Goal: Task Accomplishment & Management: Manage account settings

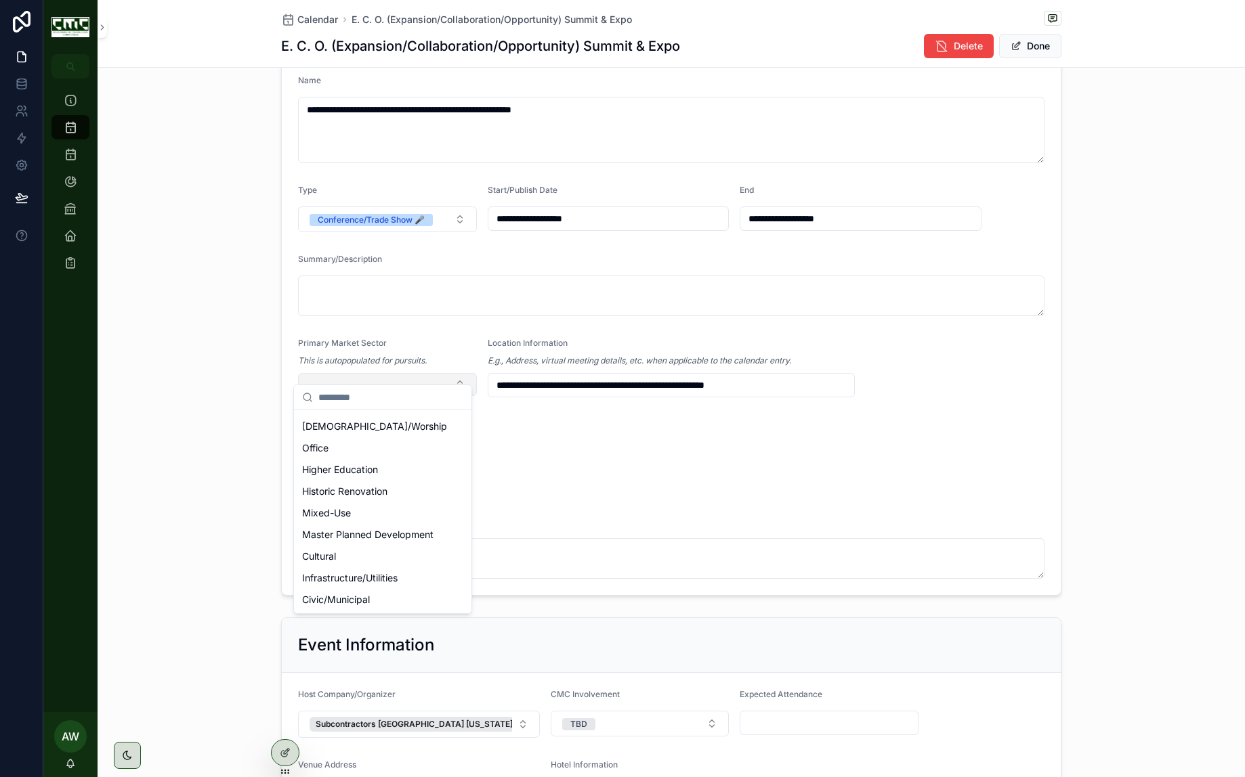
scroll to position [177, 0]
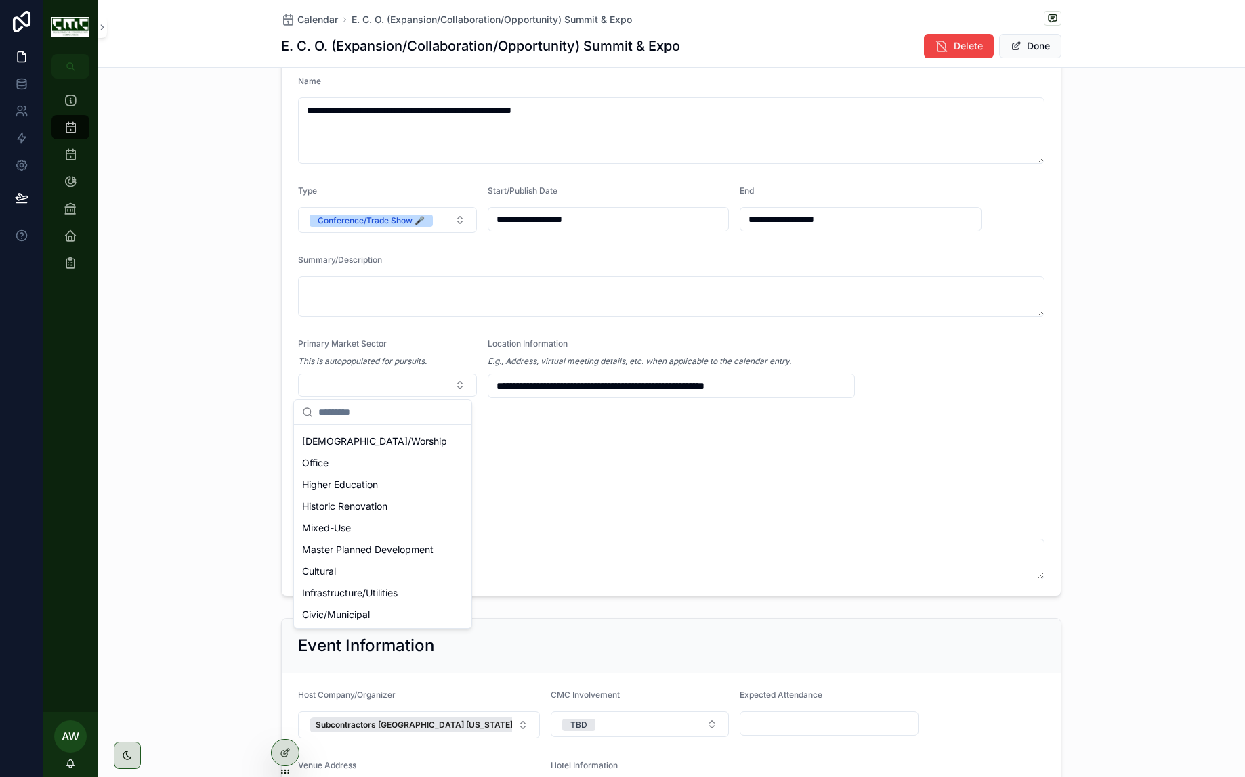
click at [236, 394] on div "**********" at bounding box center [671, 300] width 1147 height 603
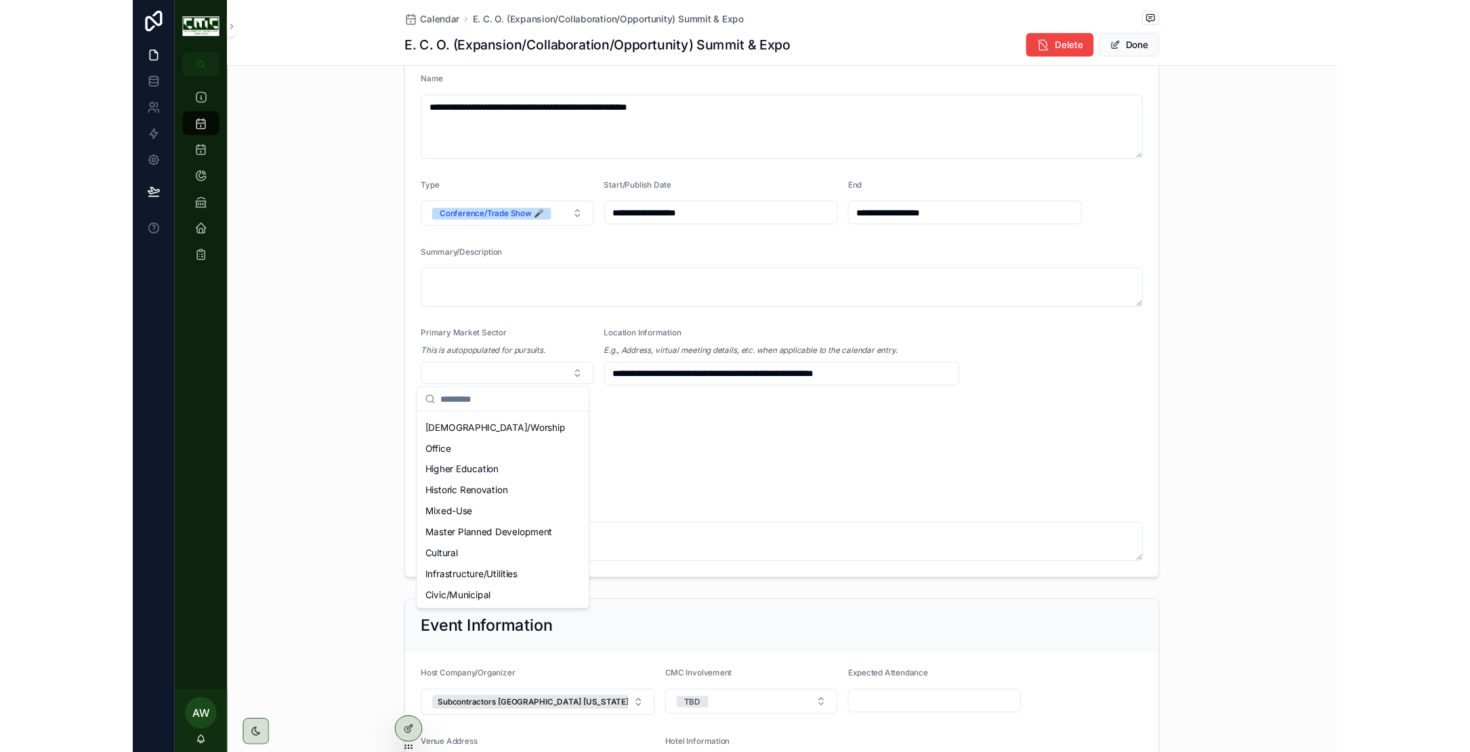
scroll to position [0, 0]
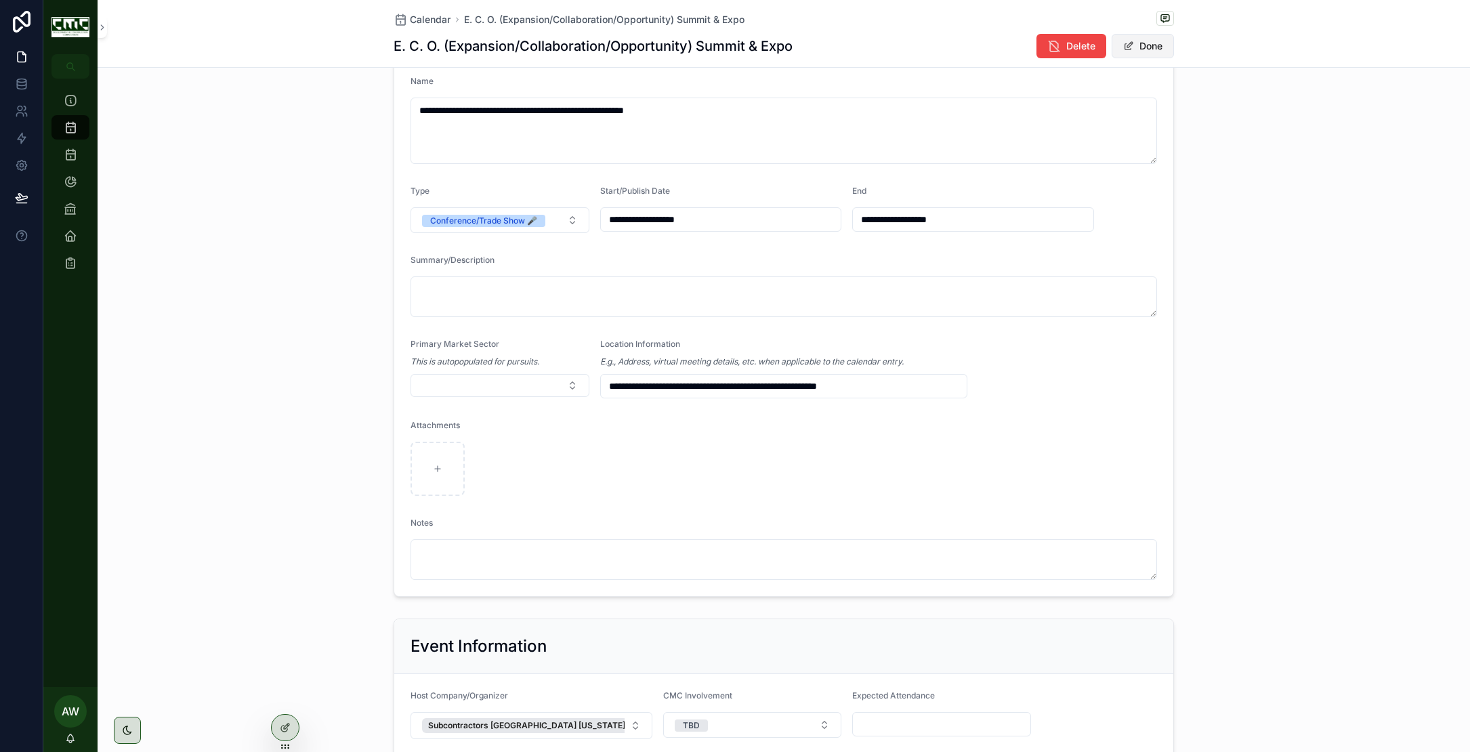
click at [1149, 47] on button "Done" at bounding box center [1142, 46] width 62 height 24
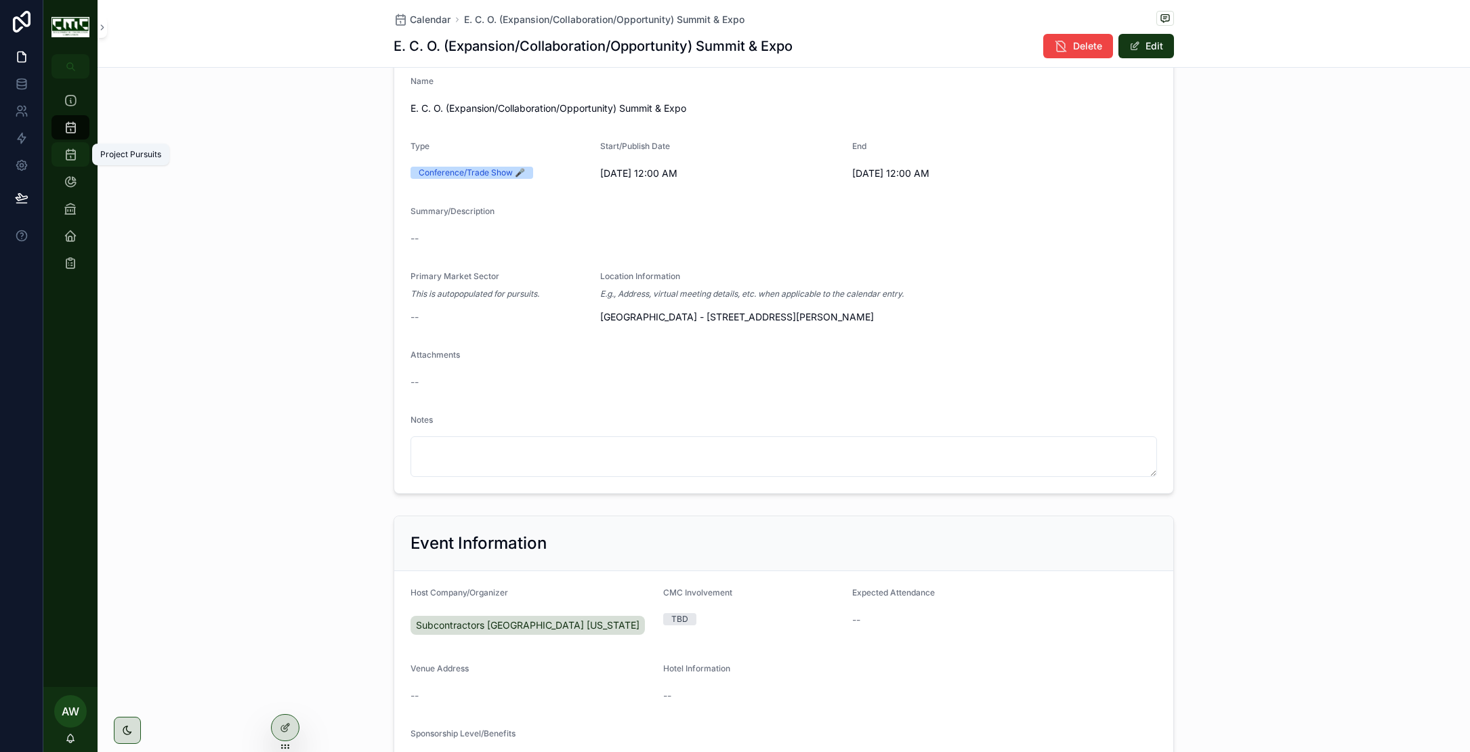
click at [70, 153] on icon "scrollable content" at bounding box center [71, 155] width 14 height 14
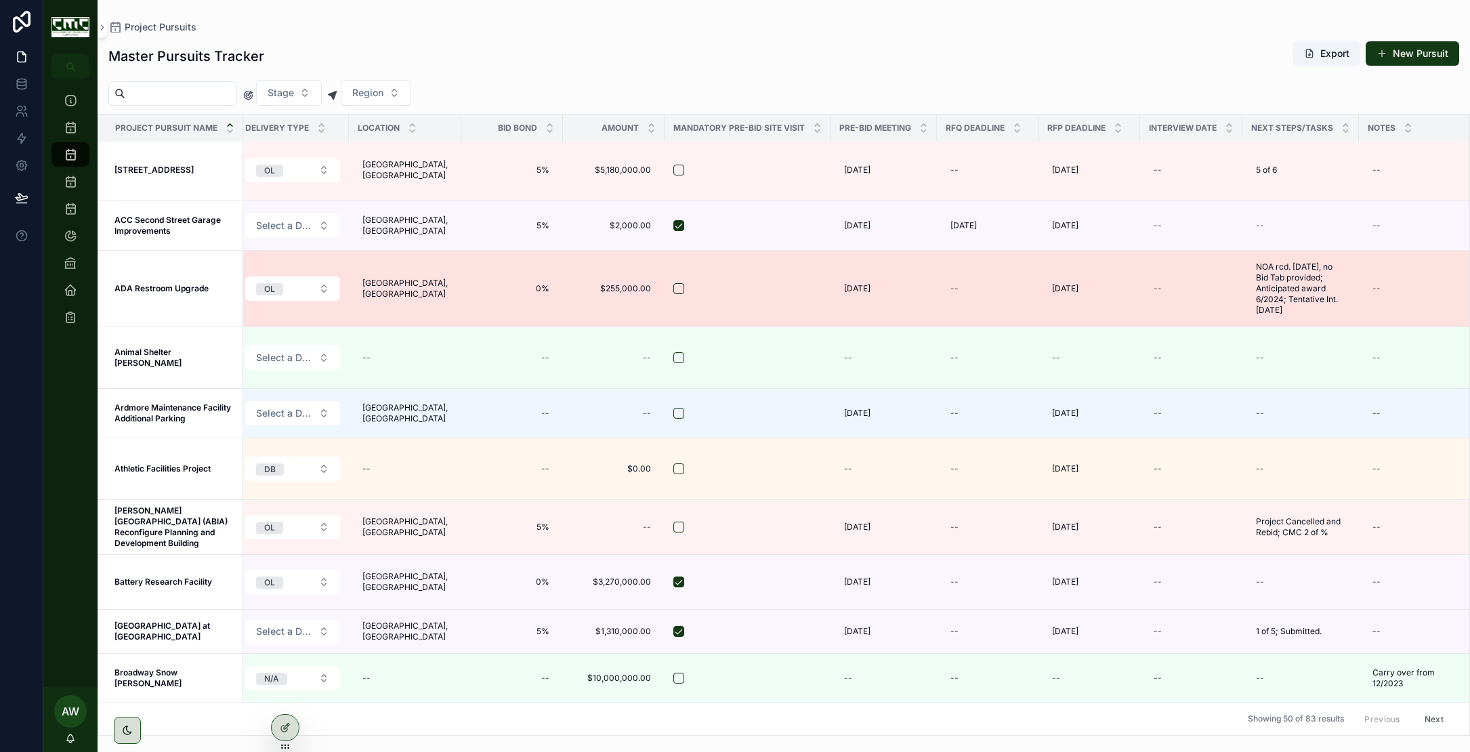
scroll to position [3, 0]
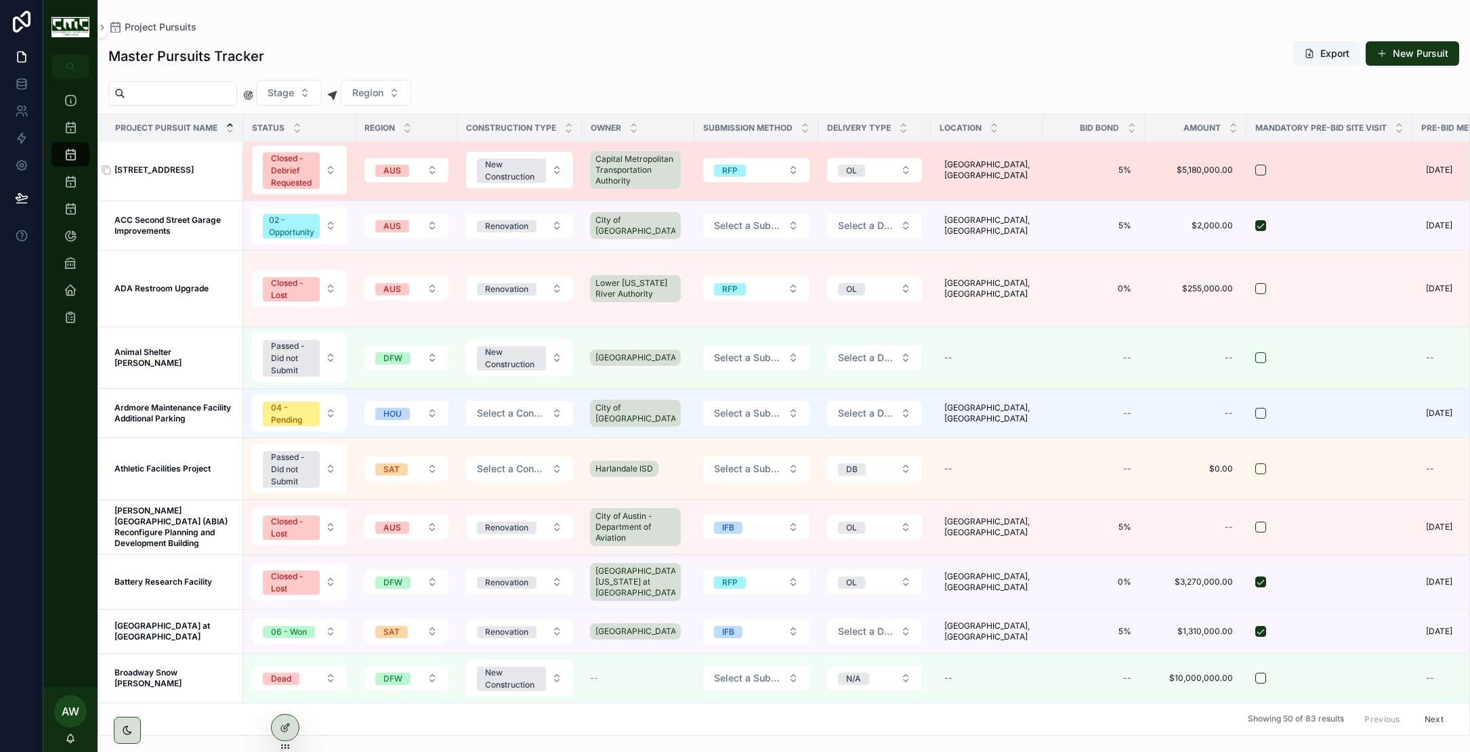
click at [163, 166] on strong "[STREET_ADDRESS]" at bounding box center [153, 170] width 79 height 10
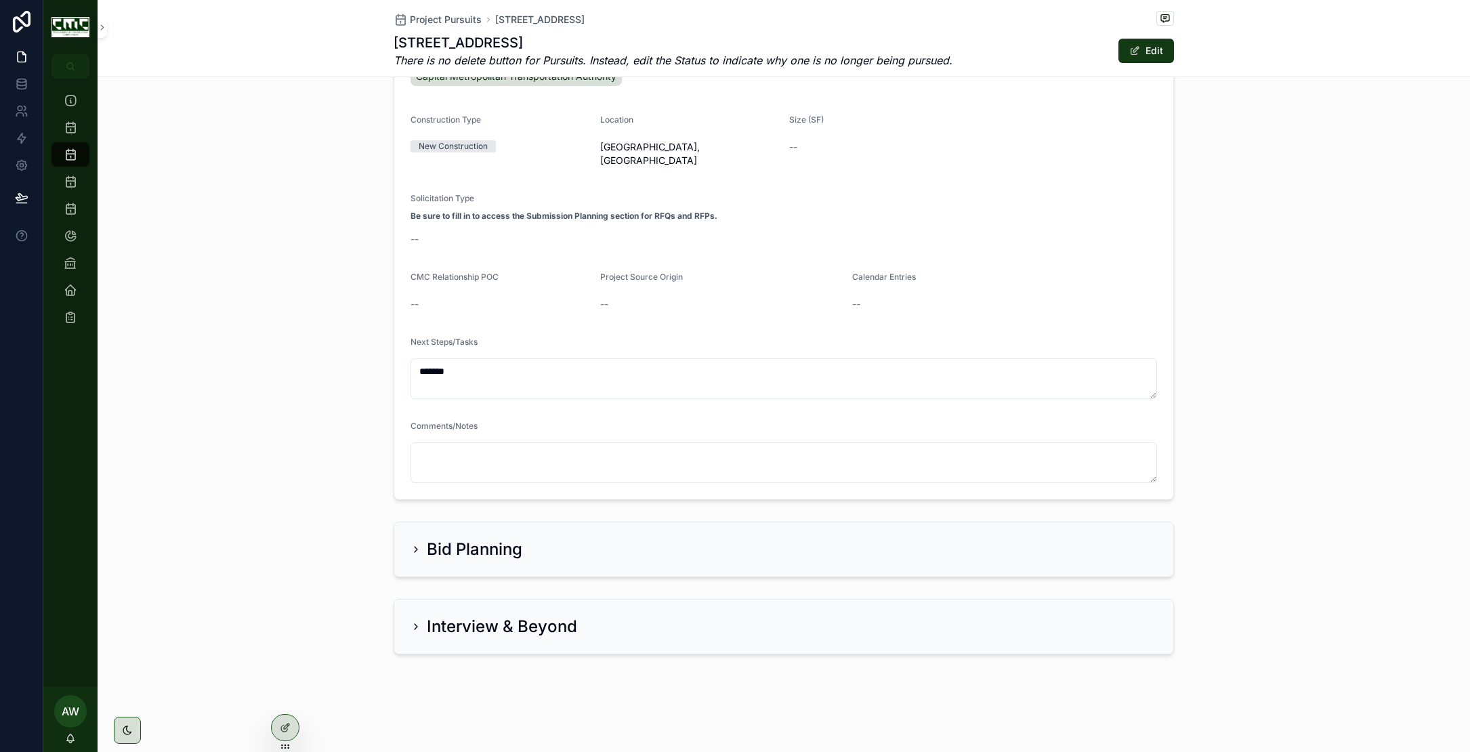
scroll to position [460, 0]
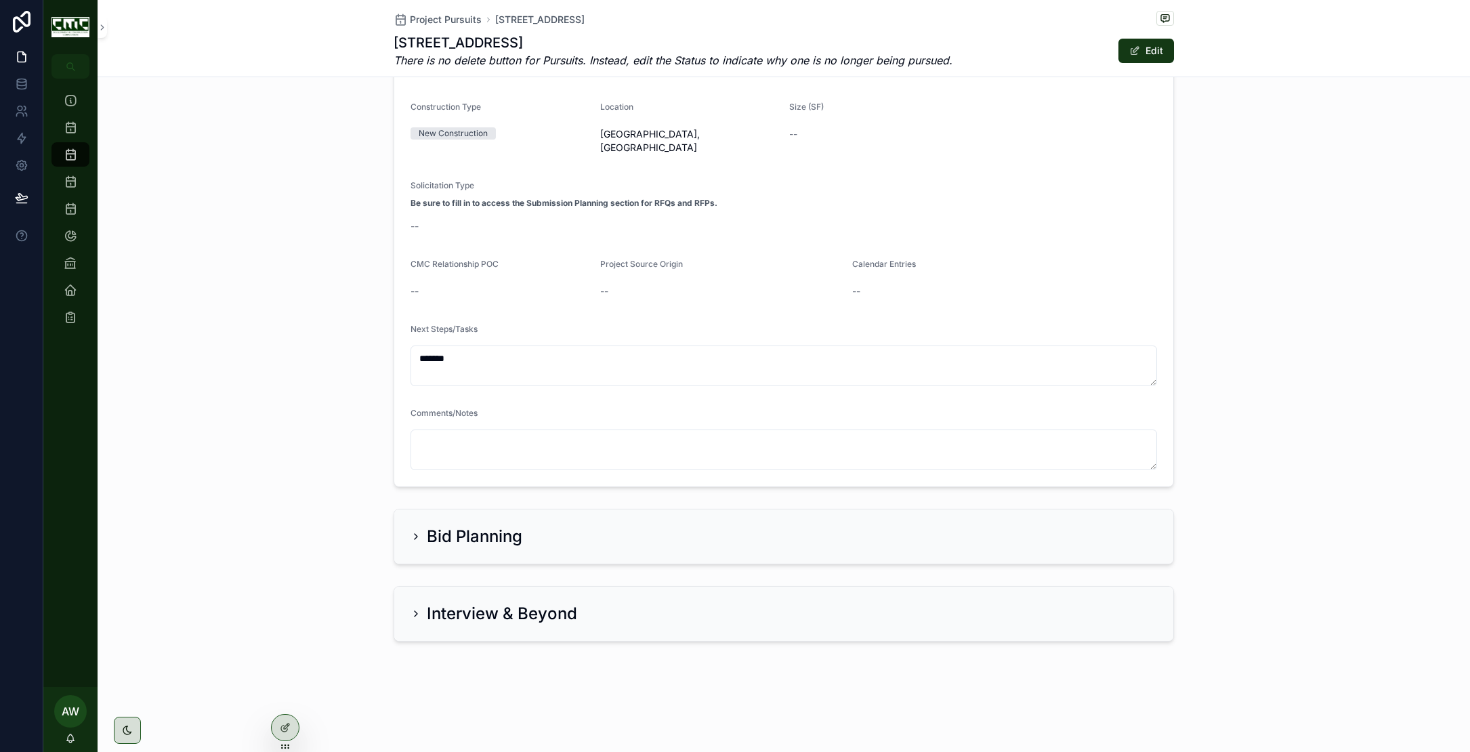
click at [473, 526] on h2 "Bid Planning" at bounding box center [474, 537] width 95 height 22
click at [1147, 51] on button "Edit" at bounding box center [1146, 51] width 56 height 24
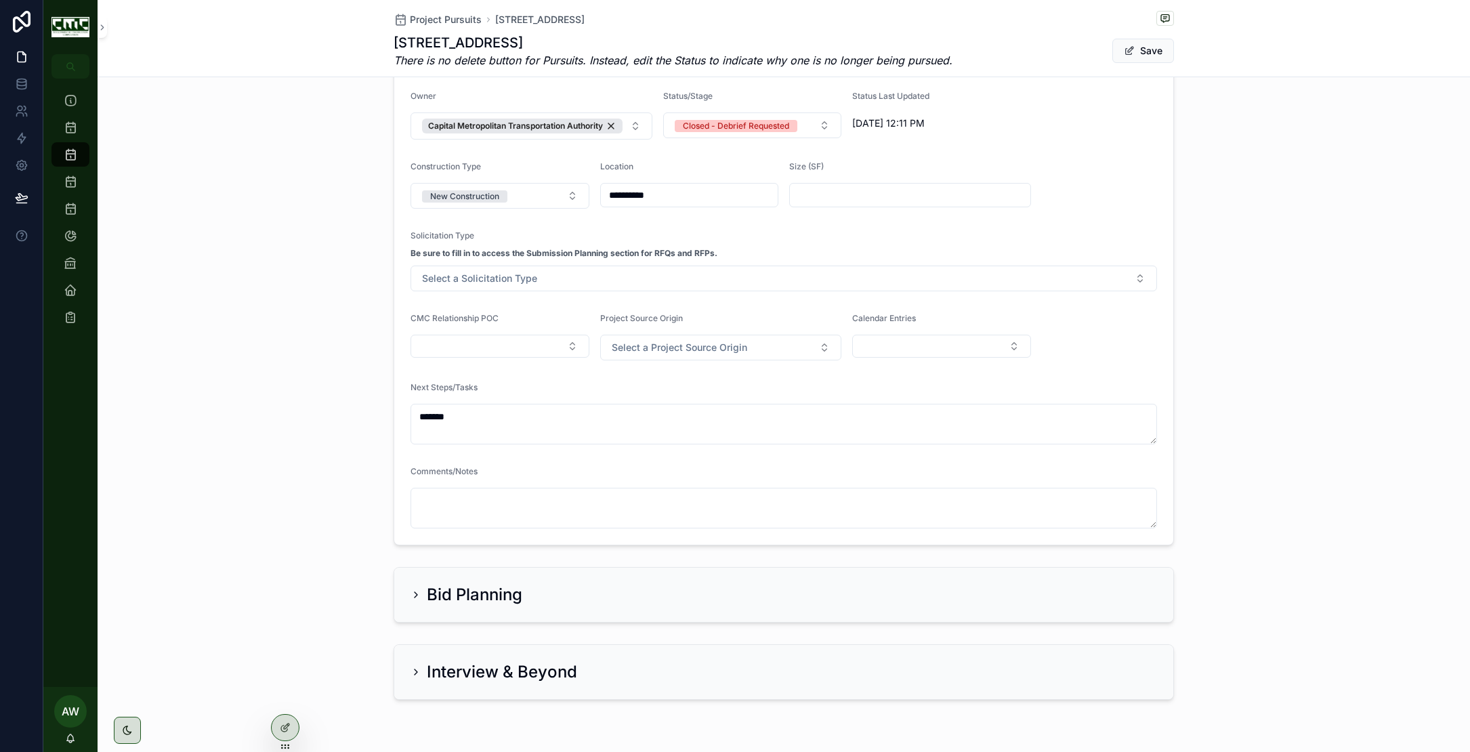
scroll to position [477, 0]
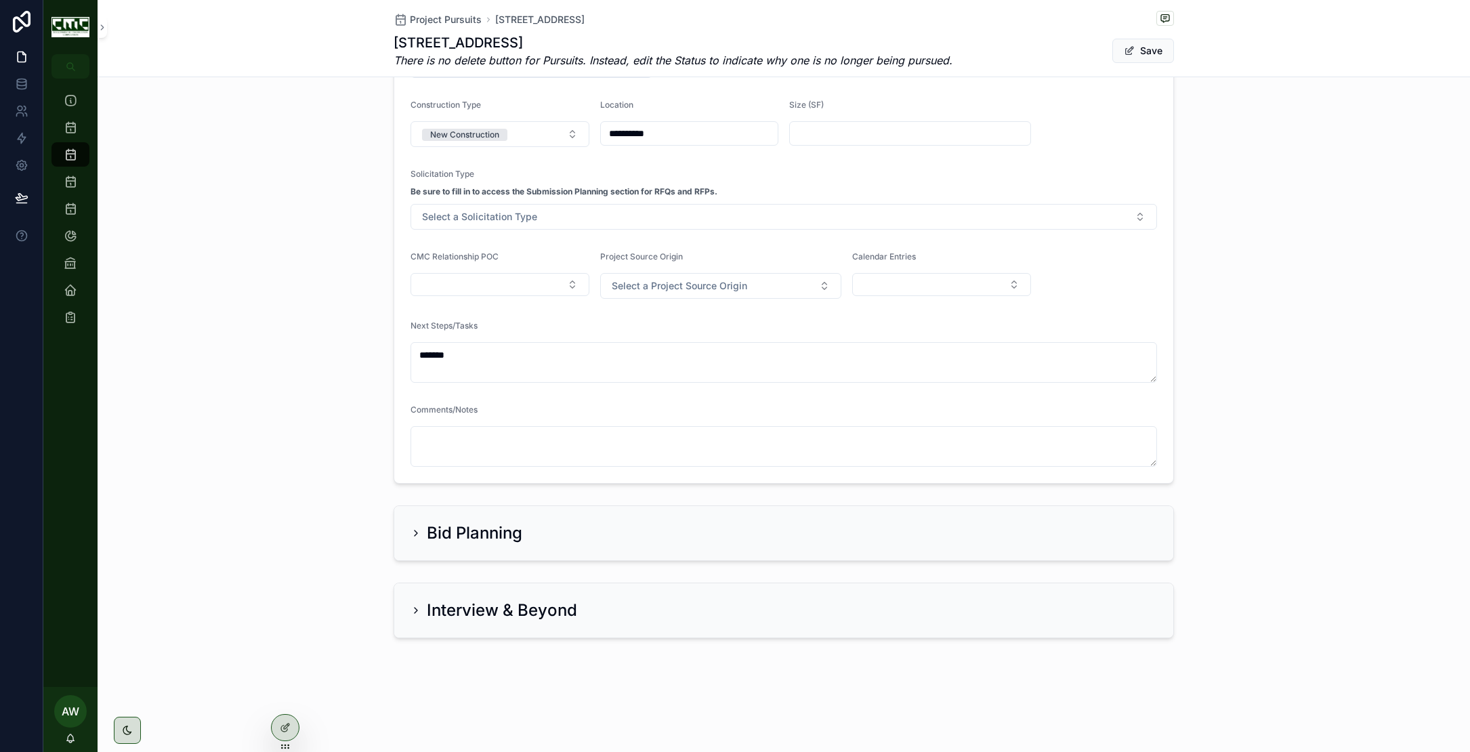
click at [410, 533] on icon "scrollable content" at bounding box center [415, 533] width 11 height 11
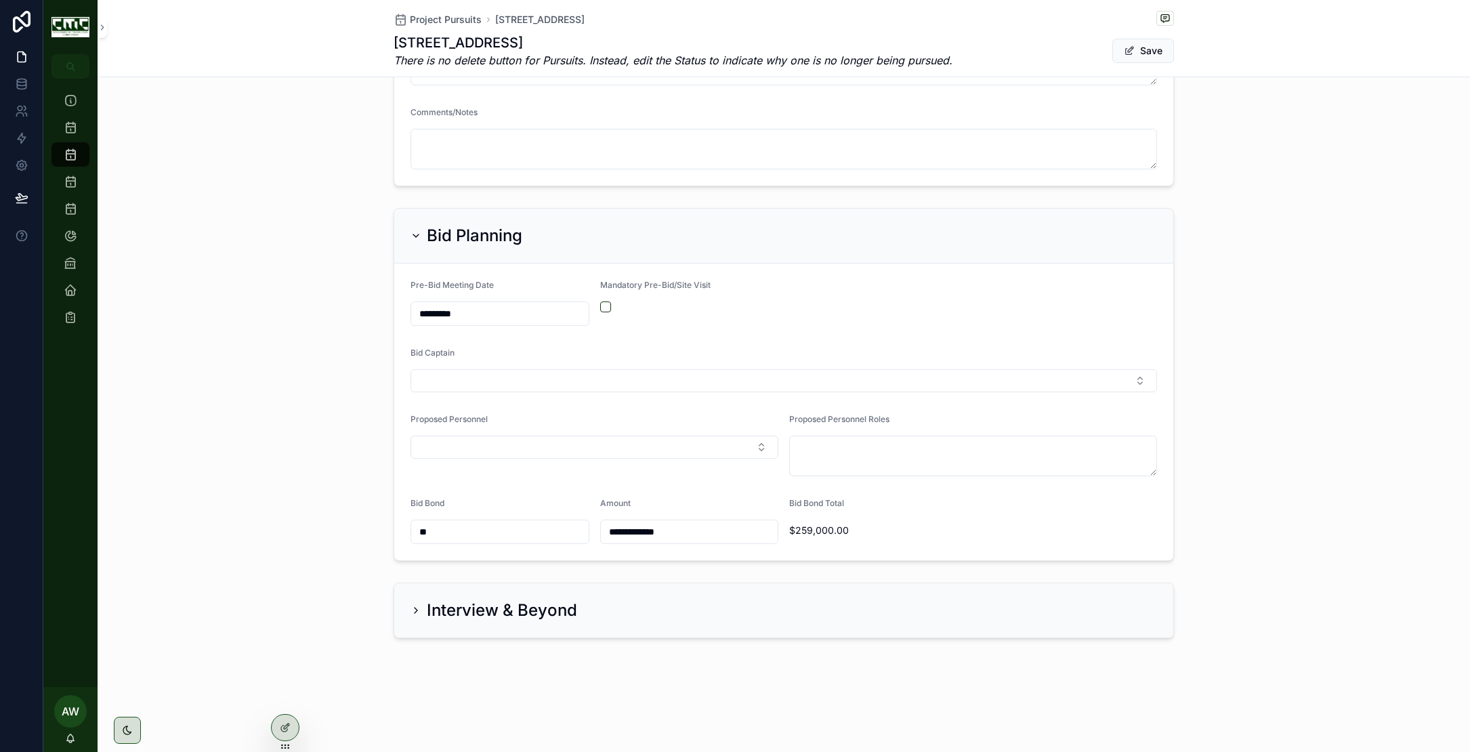
scroll to position [774, 0]
click at [410, 619] on div "Interview & Beyond" at bounding box center [493, 610] width 167 height 22
click at [414, 610] on icon "scrollable content" at bounding box center [415, 610] width 11 height 11
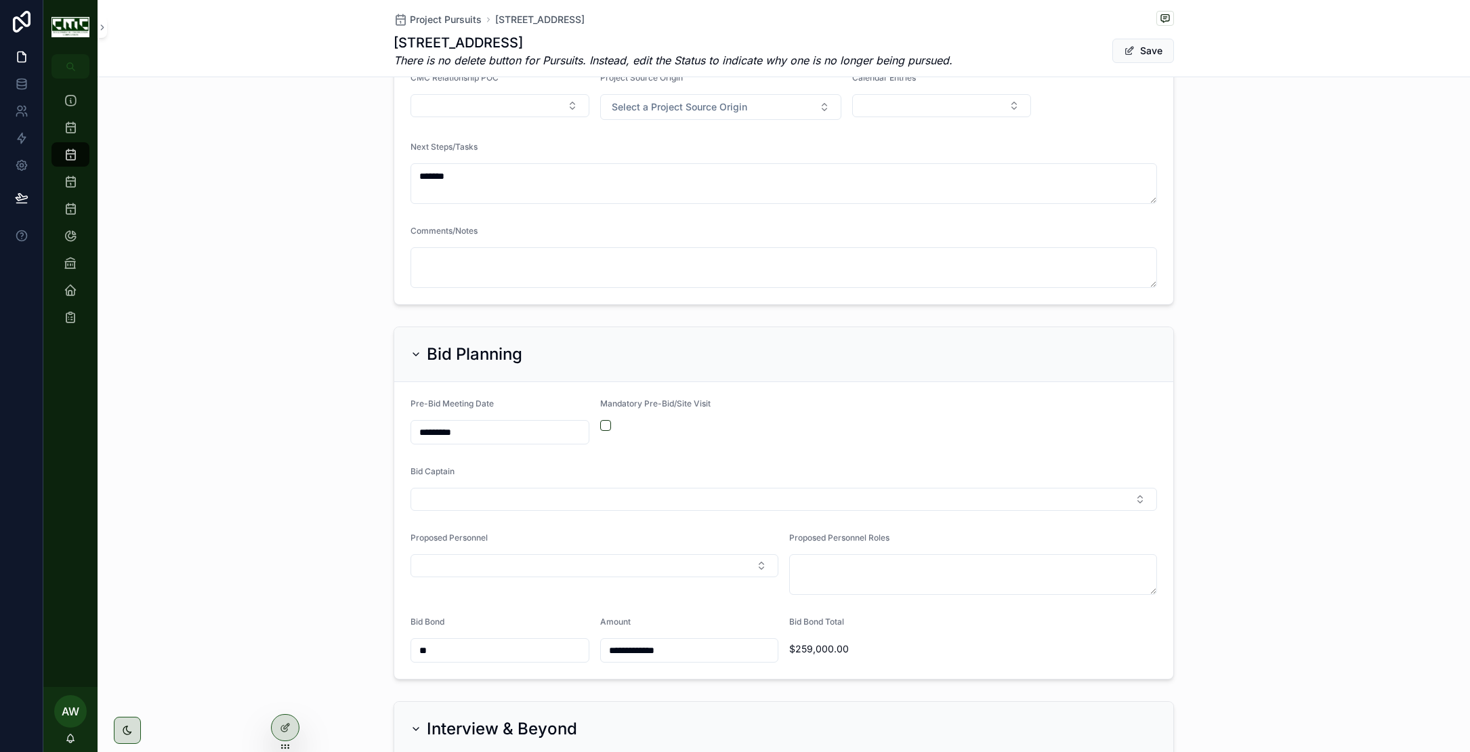
scroll to position [912, 0]
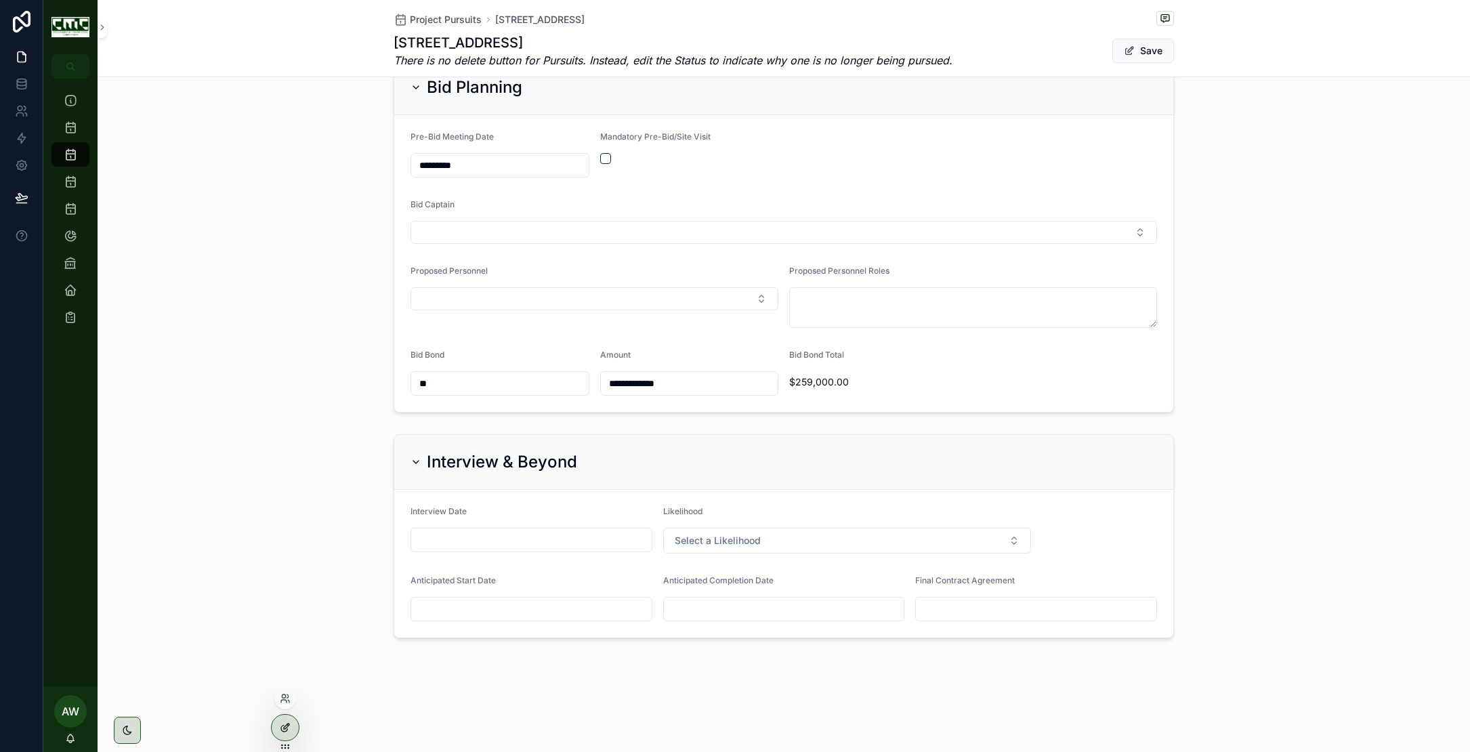
click at [289, 723] on icon at bounding box center [286, 725] width 5 height 5
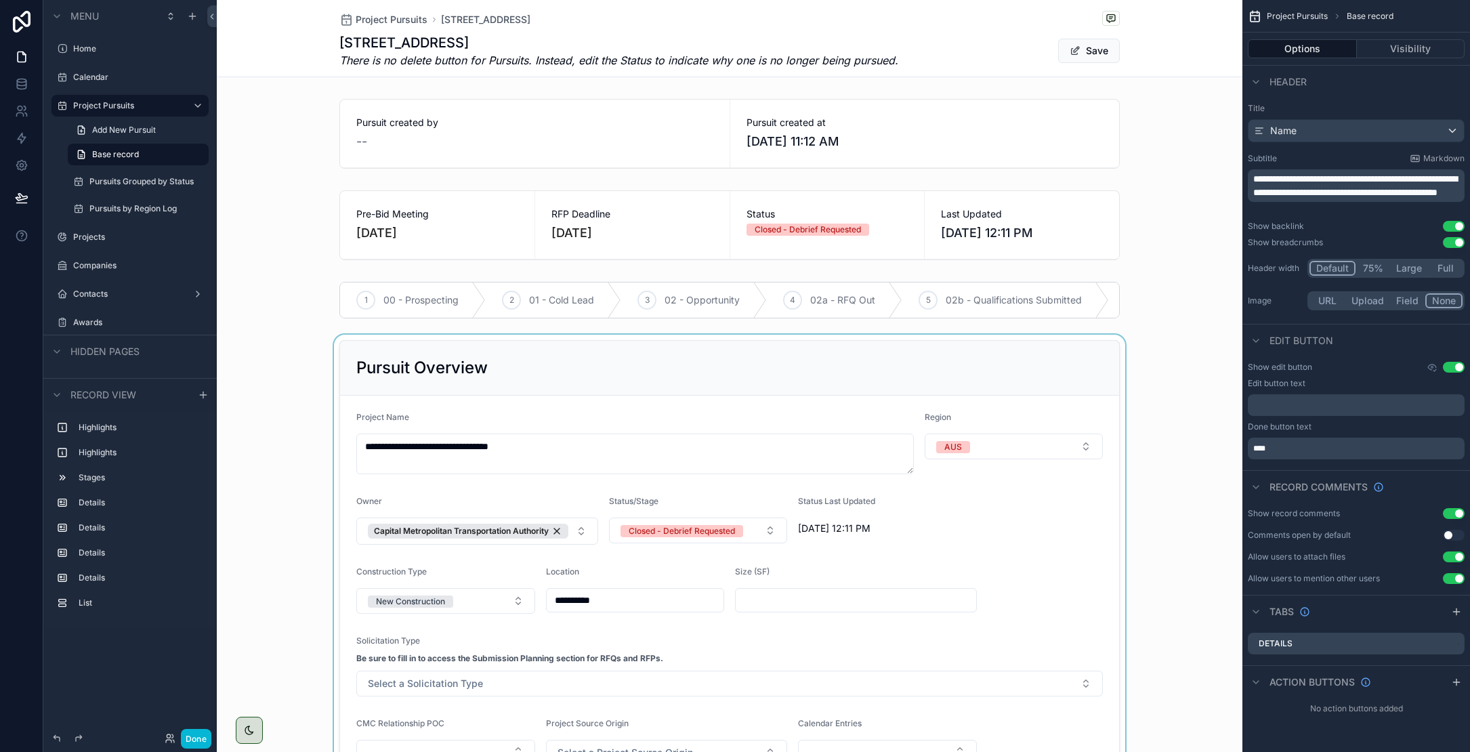
scroll to position [22, 0]
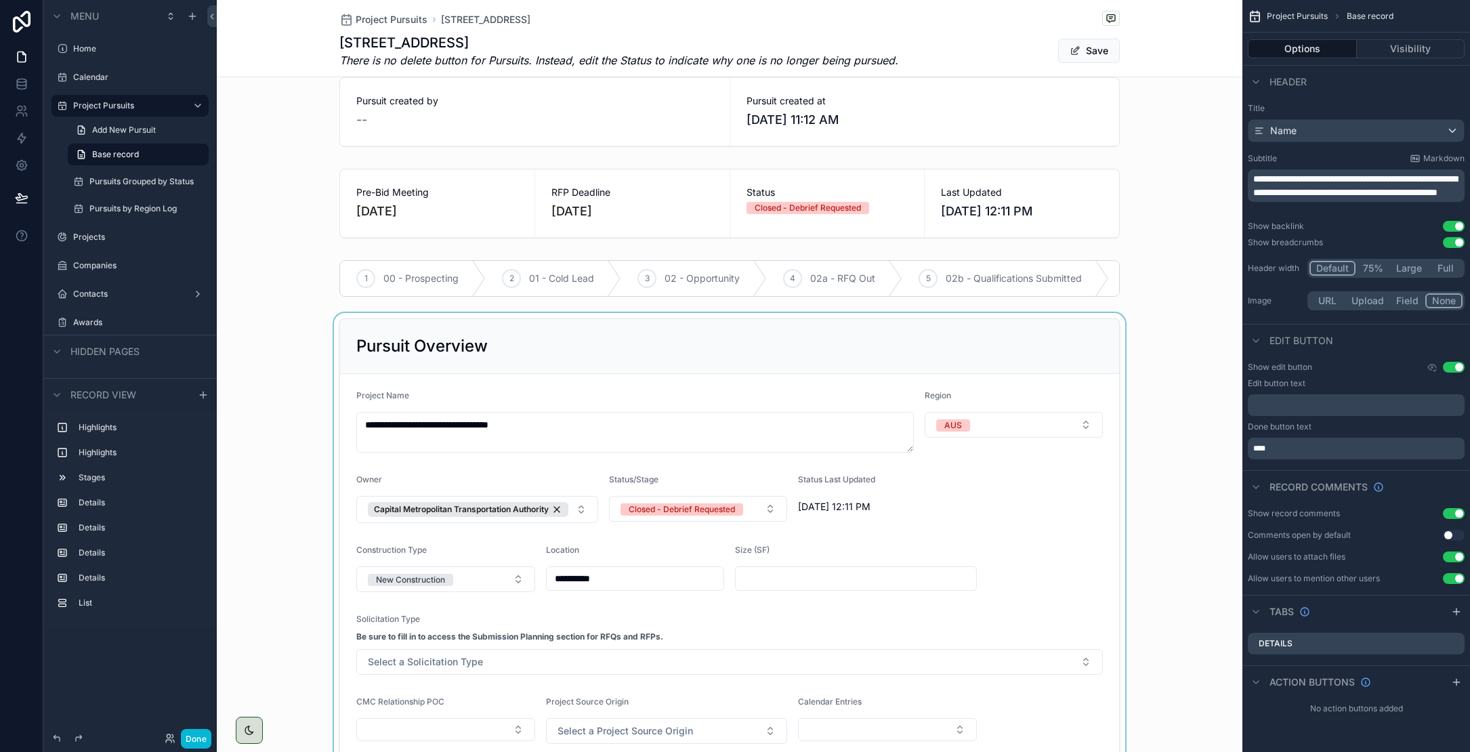
click at [1042, 330] on div "scrollable content" at bounding box center [729, 623] width 1025 height 621
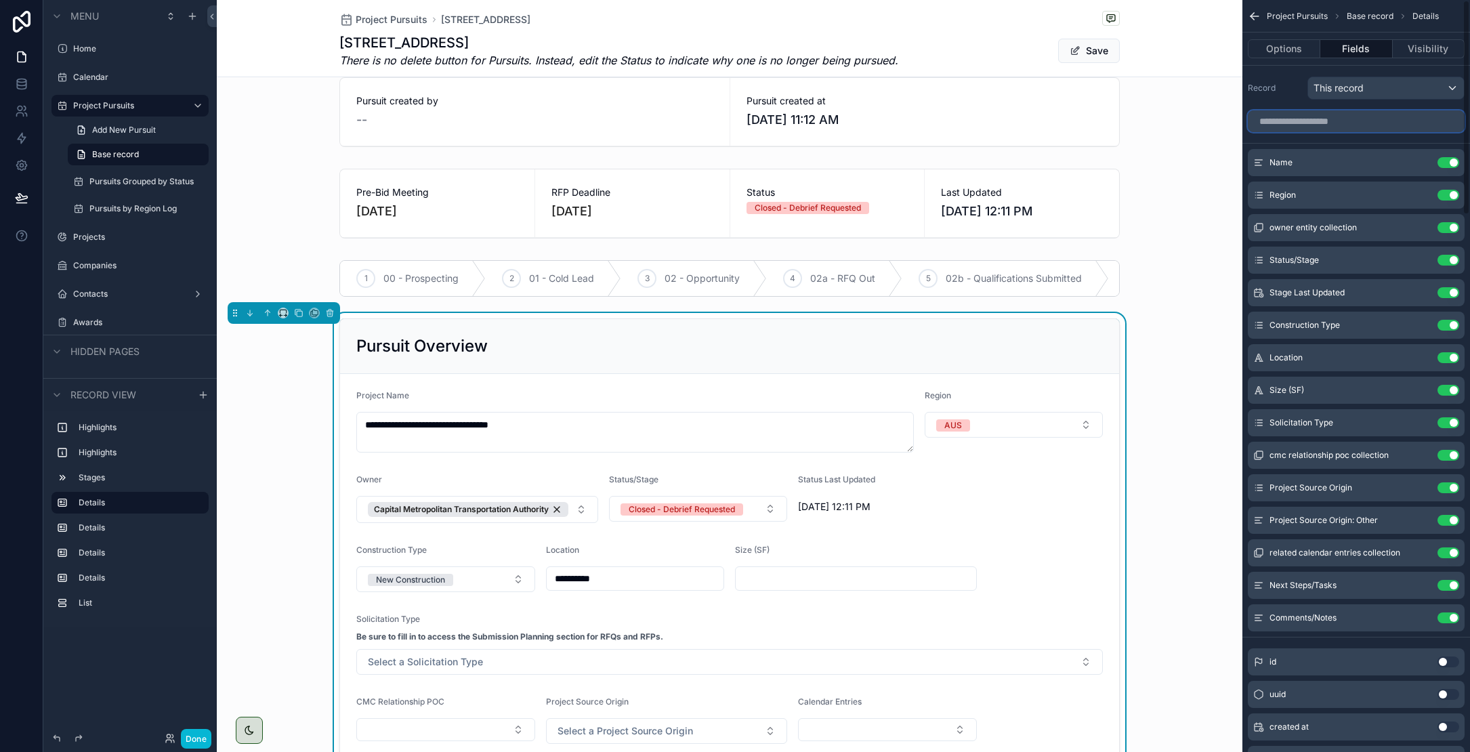
click at [1244, 125] on input "scrollable content" at bounding box center [1355, 121] width 217 height 22
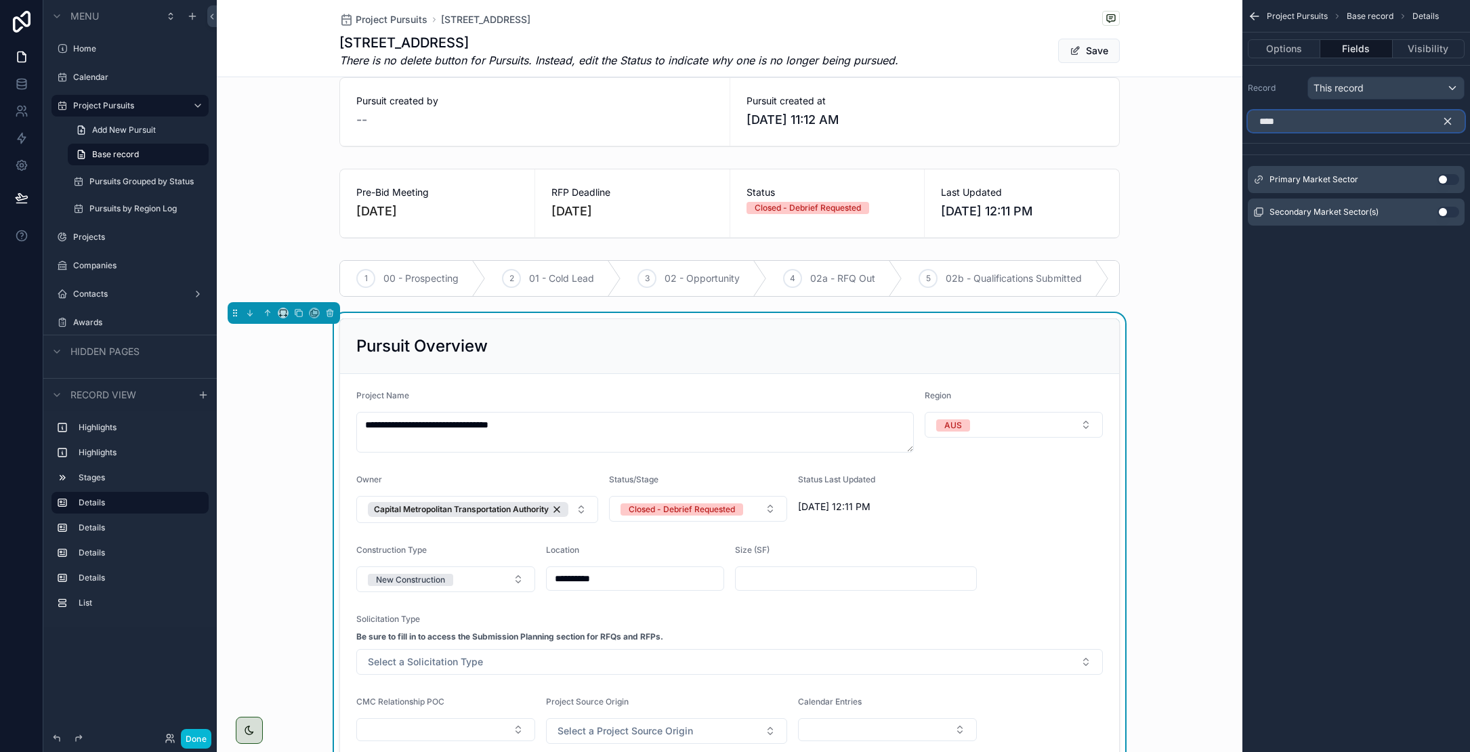
type input "****"
click at [1244, 178] on button "Use setting" at bounding box center [1448, 179] width 22 height 11
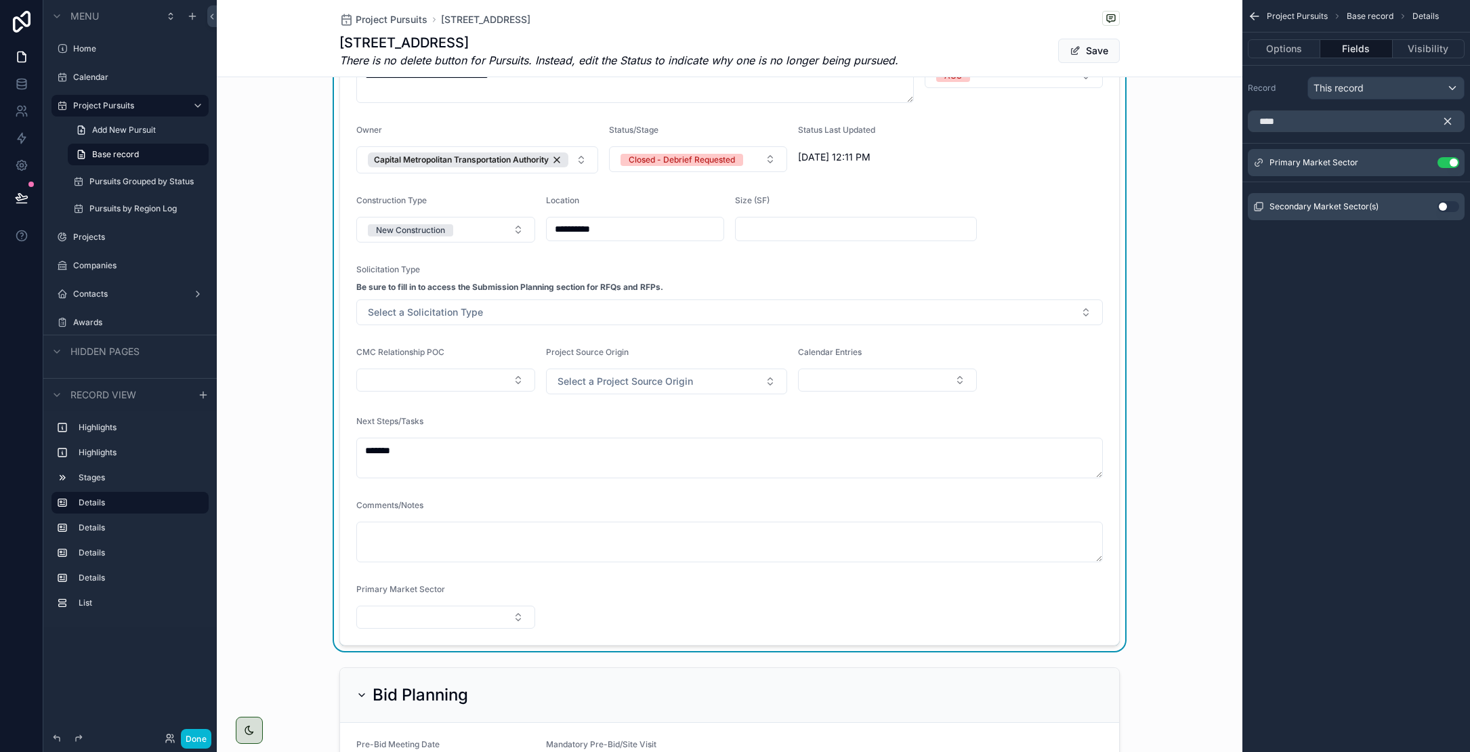
scroll to position [339, 0]
